Goal: Task Accomplishment & Management: Use online tool/utility

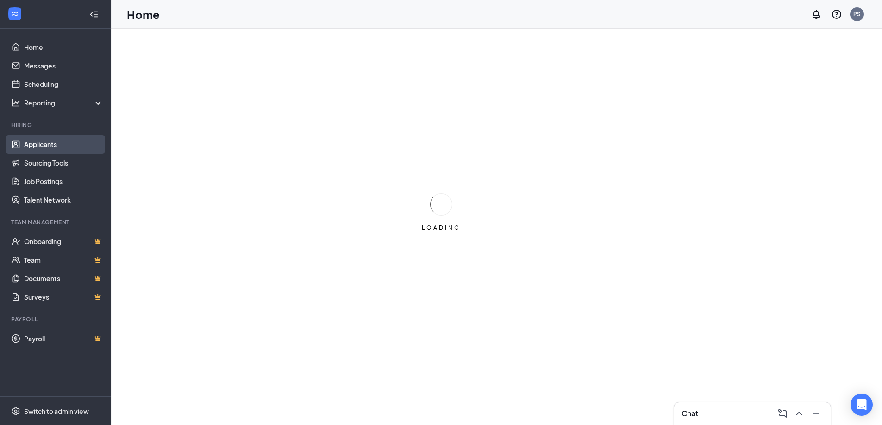
click at [45, 143] on link "Applicants" at bounding box center [63, 144] width 79 height 19
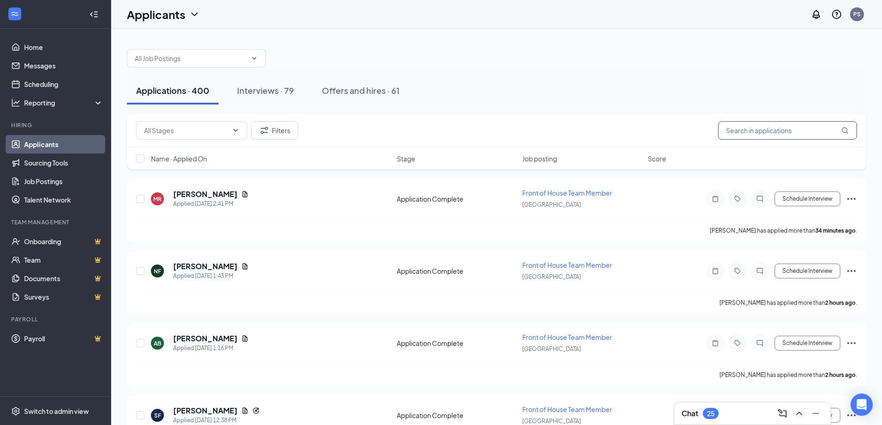
click at [782, 130] on input "text" at bounding box center [787, 130] width 139 height 19
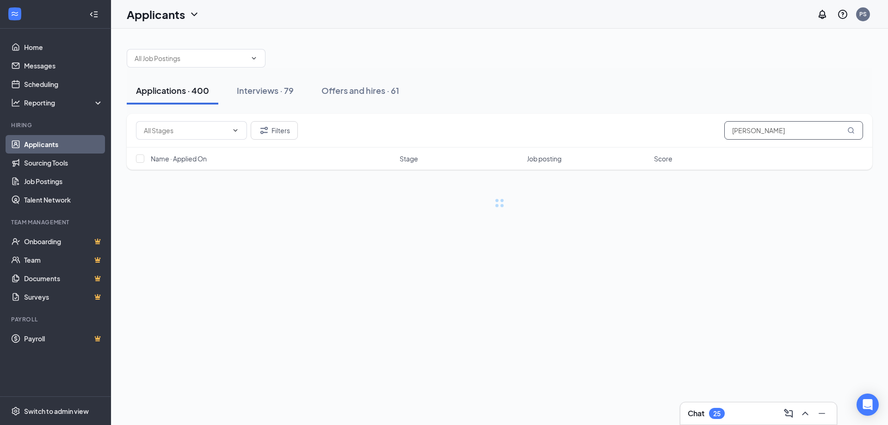
type input "[PERSON_NAME]"
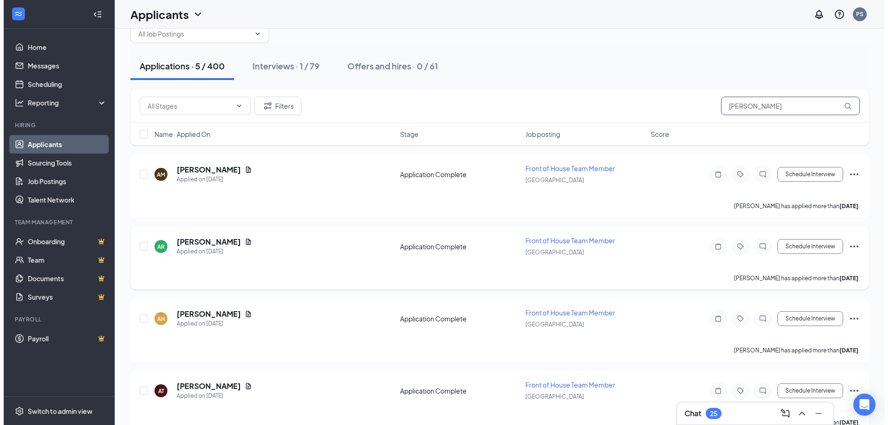
scroll to position [46, 0]
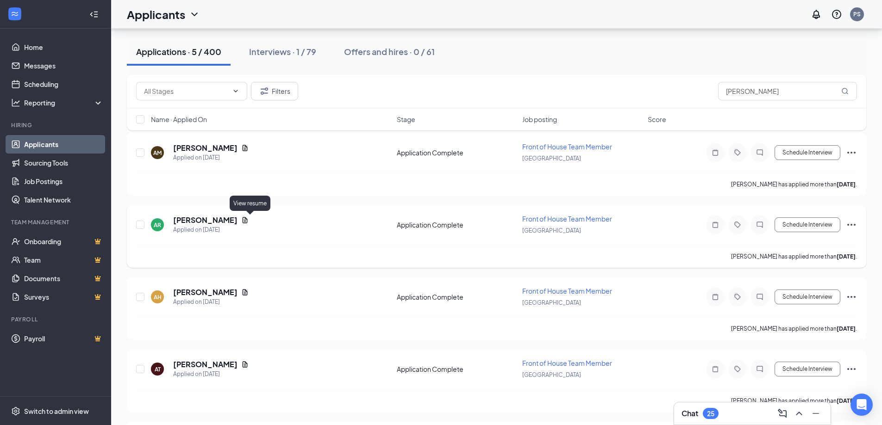
click at [247, 218] on icon "Document" at bounding box center [244, 220] width 7 height 7
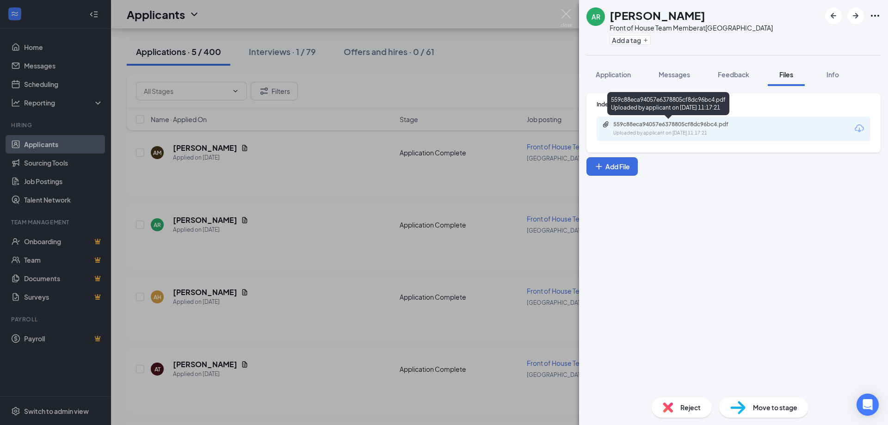
click at [696, 124] on div "559c88eca94057e6378805cf8dc96bc4.pdf" at bounding box center [679, 124] width 130 height 7
click at [646, 124] on div "559c88eca94057e6378805cf8dc96bc4.pdf" at bounding box center [679, 124] width 130 height 7
click at [633, 74] on button "Application" at bounding box center [614, 74] width 54 height 23
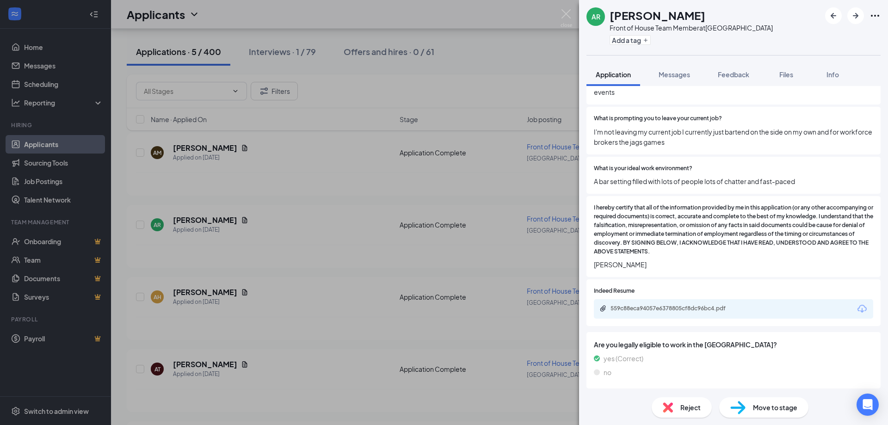
scroll to position [734, 0]
click at [698, 306] on div "559c88eca94057e6378805cf8dc96bc4.pdf" at bounding box center [676, 307] width 130 height 7
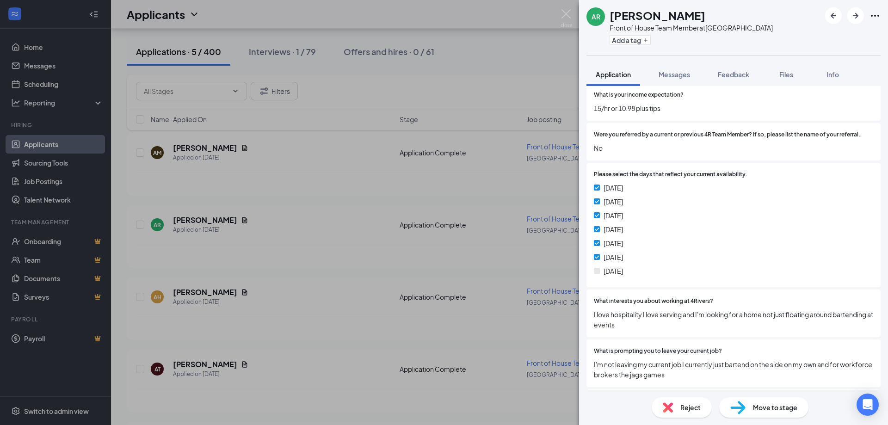
scroll to position [499, 0]
